Goal: Learn about a topic

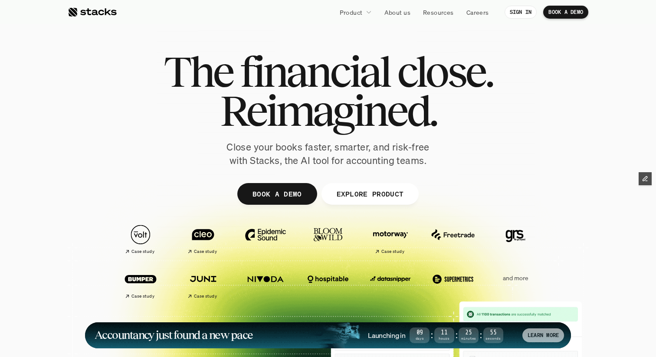
click at [535, 336] on p "LEARN MORE" at bounding box center [543, 336] width 31 height 6
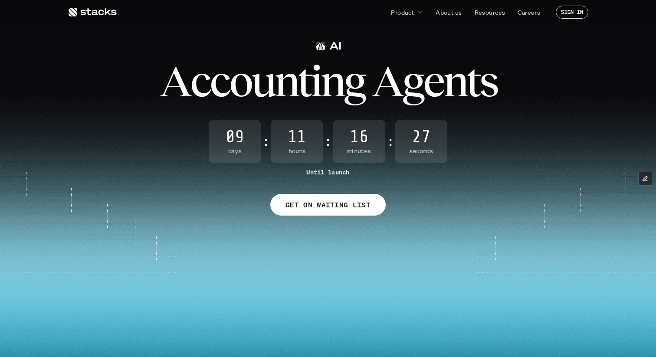
click at [108, 17] on link at bounding box center [92, 12] width 49 height 16
